Goal: Book appointment/travel/reservation

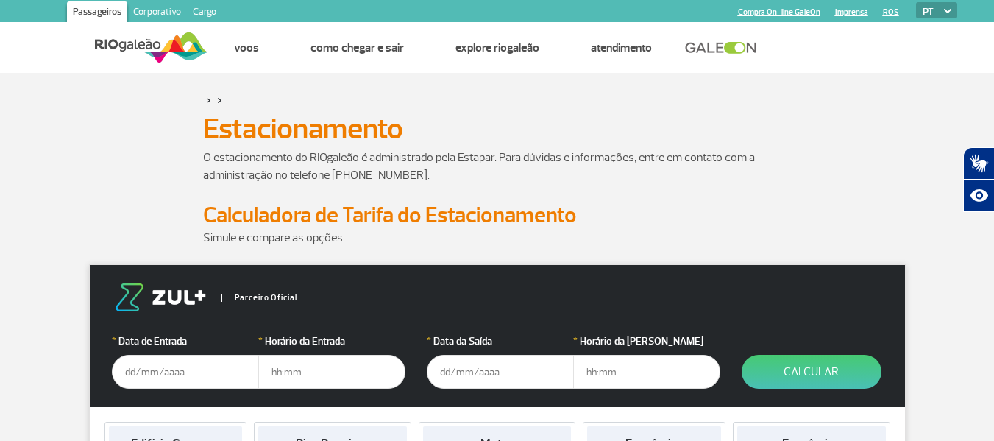
click at [174, 369] on input "text" at bounding box center [185, 372] width 147 height 34
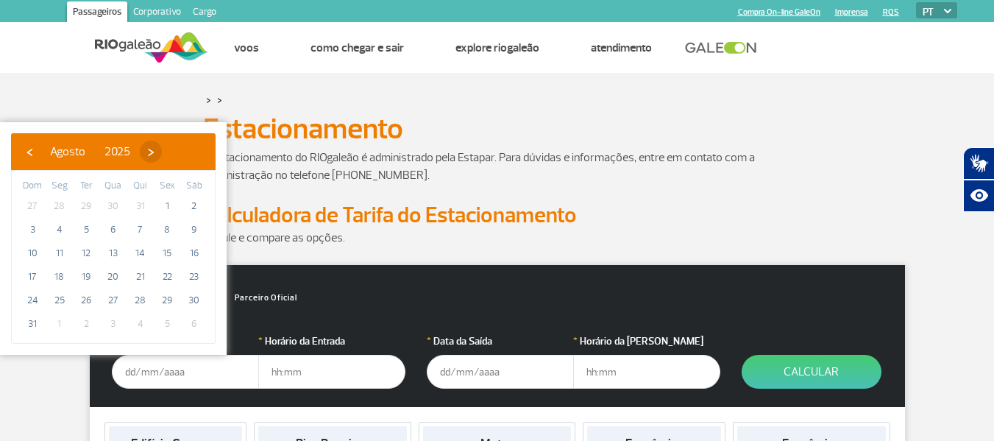
click at [162, 153] on span "›" at bounding box center [151, 152] width 22 height 22
click at [85, 280] on span "23" at bounding box center [86, 277] width 24 height 24
type input "[DATE]"
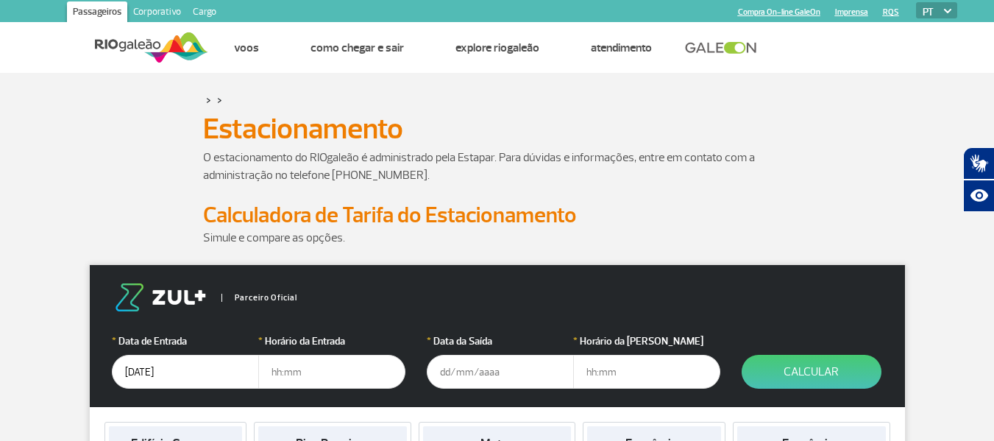
click at [311, 386] on input "text" at bounding box center [331, 372] width 147 height 34
type input "13:00"
click at [485, 371] on input "text" at bounding box center [500, 372] width 147 height 34
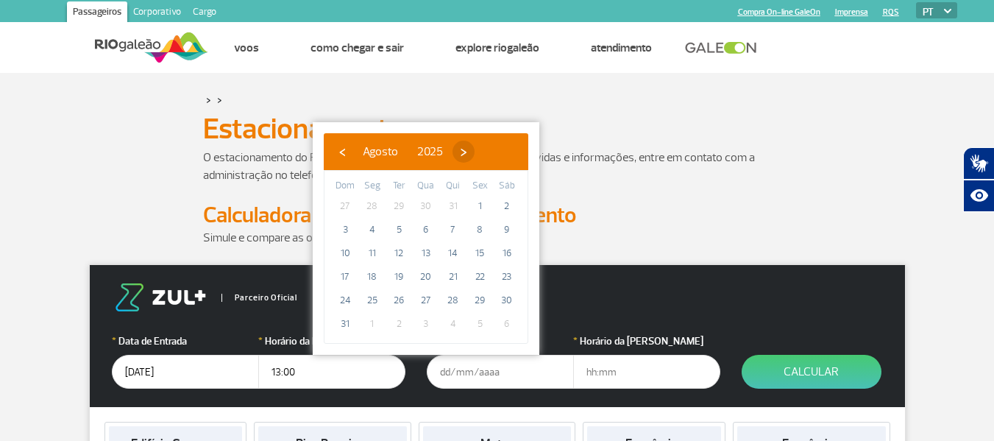
click at [475, 153] on span "›" at bounding box center [463, 152] width 22 height 22
click at [488, 157] on span "›" at bounding box center [477, 152] width 22 height 22
click at [430, 232] on span "8" at bounding box center [426, 230] width 24 height 24
type input "[DATE]"
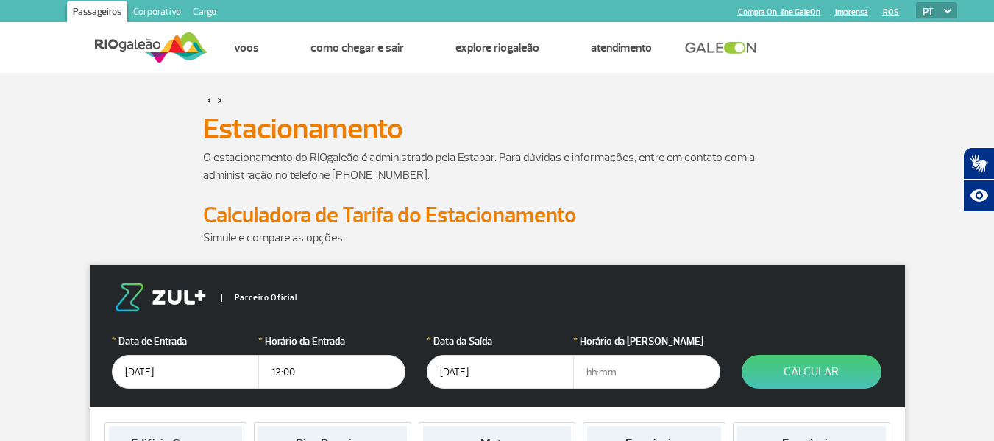
click at [620, 369] on input "text" at bounding box center [646, 372] width 147 height 34
type input "22:00"
click at [794, 379] on button "Calcular" at bounding box center [812, 372] width 140 height 34
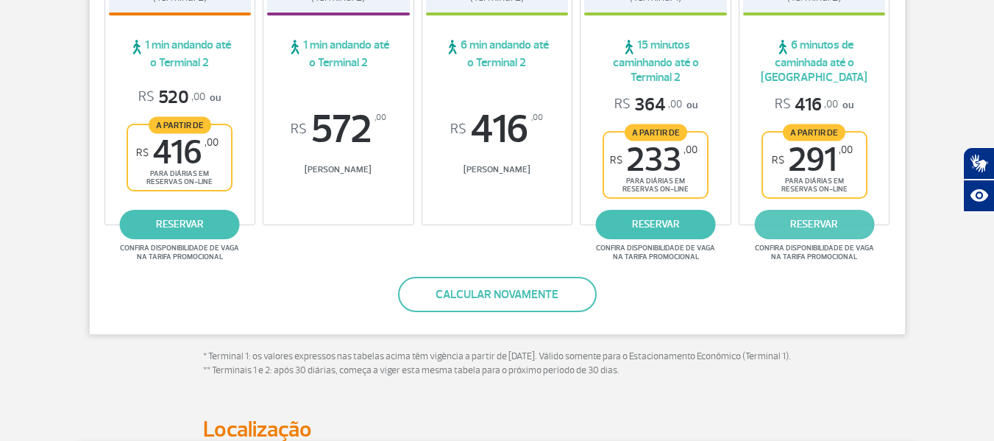
scroll to position [368, 0]
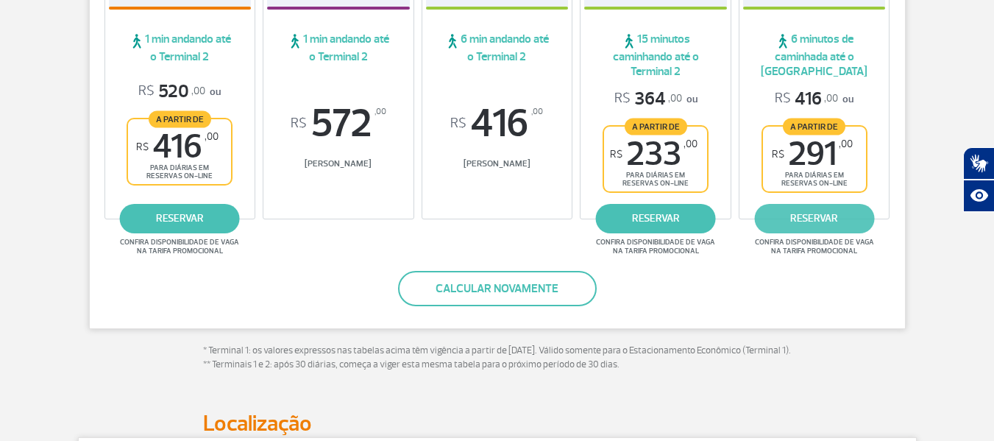
click at [815, 214] on link "reservar" at bounding box center [814, 218] width 120 height 29
